Goal: Find specific page/section: Find specific page/section

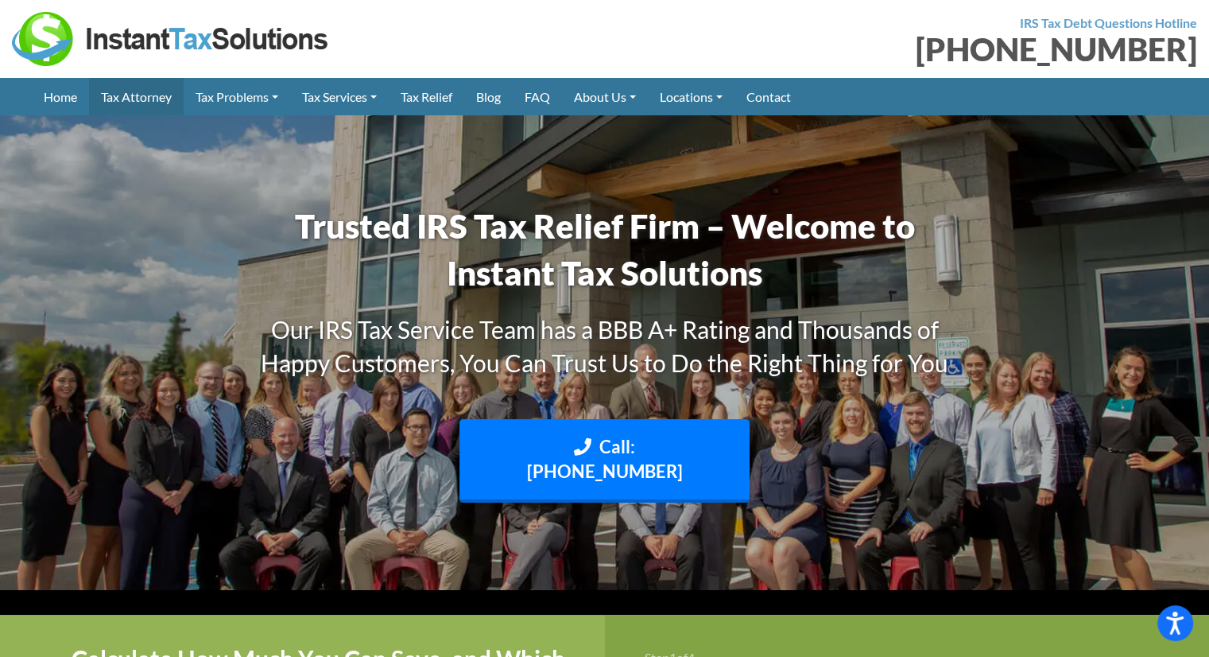
click at [151, 91] on link "Tax Attorney" at bounding box center [136, 96] width 95 height 37
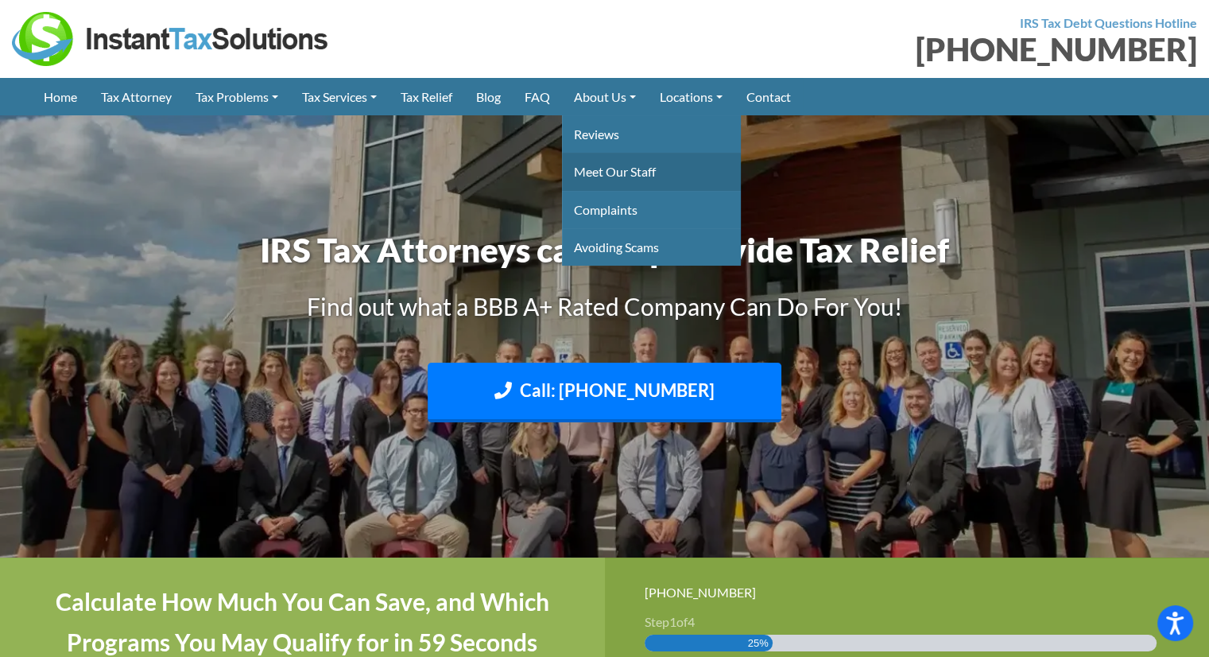
click at [611, 169] on link "Meet Our Staff" at bounding box center [651, 171] width 179 height 37
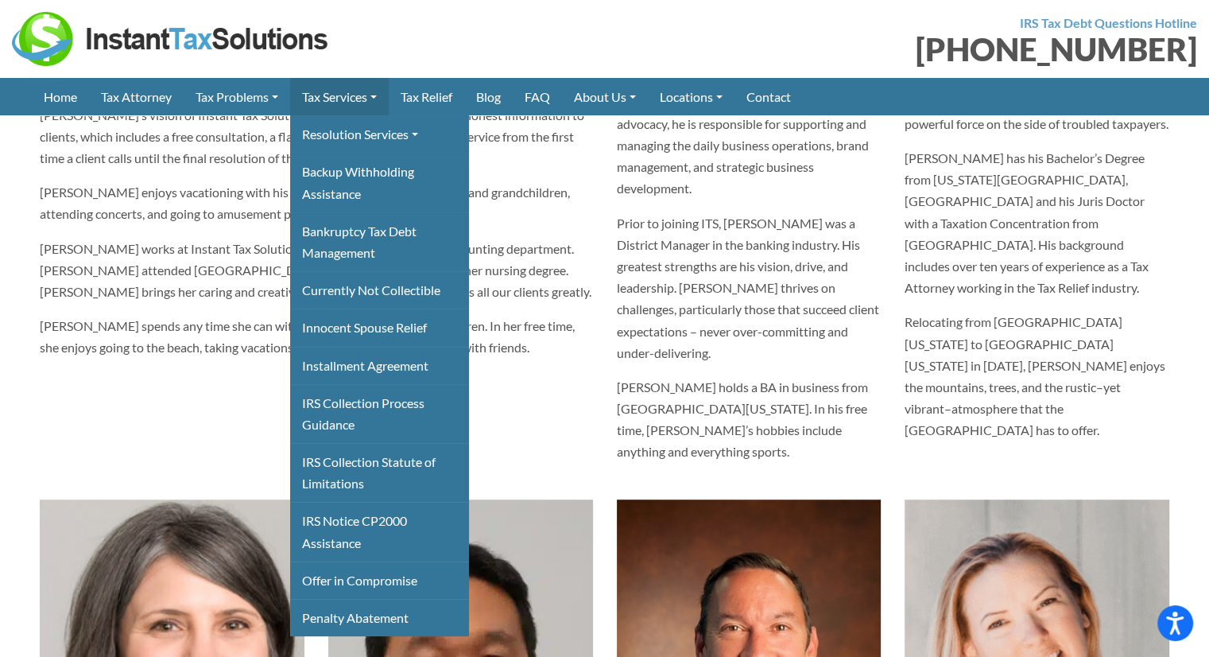
scroll to position [636, 0]
